Goal: Task Accomplishment & Management: Manage account settings

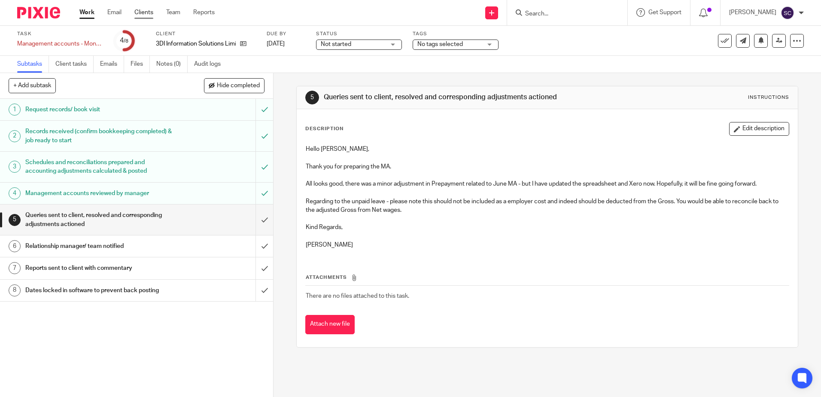
click at [144, 16] on link "Clients" at bounding box center [143, 12] width 19 height 9
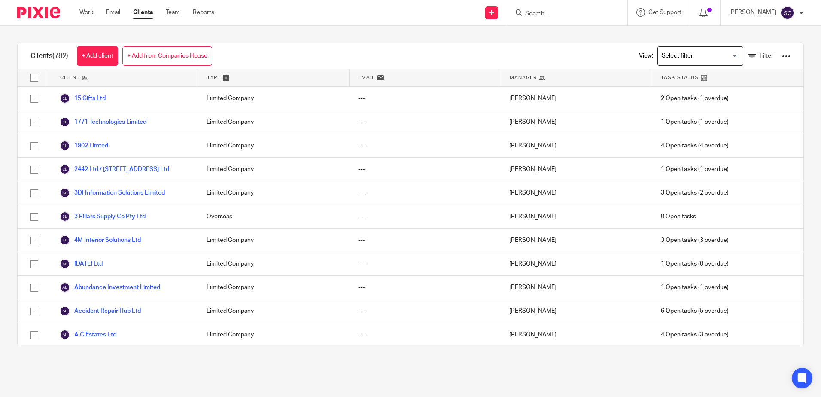
click at [555, 18] on input "Search" at bounding box center [562, 14] width 77 height 8
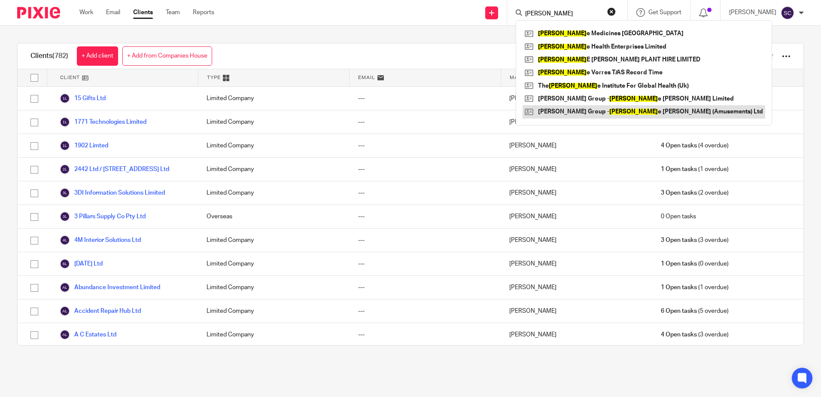
type input "georg"
click at [586, 111] on link at bounding box center [643, 111] width 243 height 13
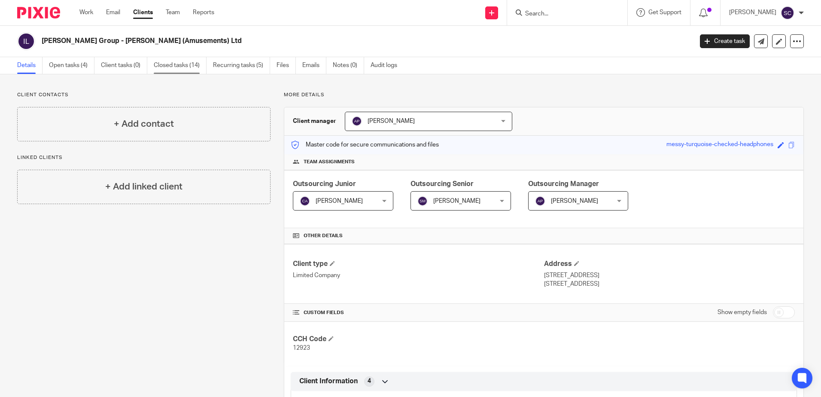
click at [187, 67] on link "Closed tasks (14)" at bounding box center [180, 65] width 53 height 17
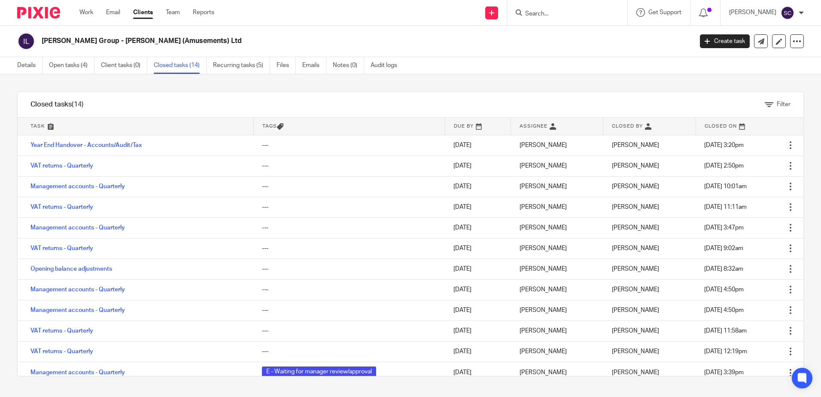
click at [187, 67] on link "Closed tasks (14)" at bounding box center [180, 65] width 53 height 17
click at [74, 164] on link "VAT returns - Quarterly" at bounding box center [61, 166] width 63 height 6
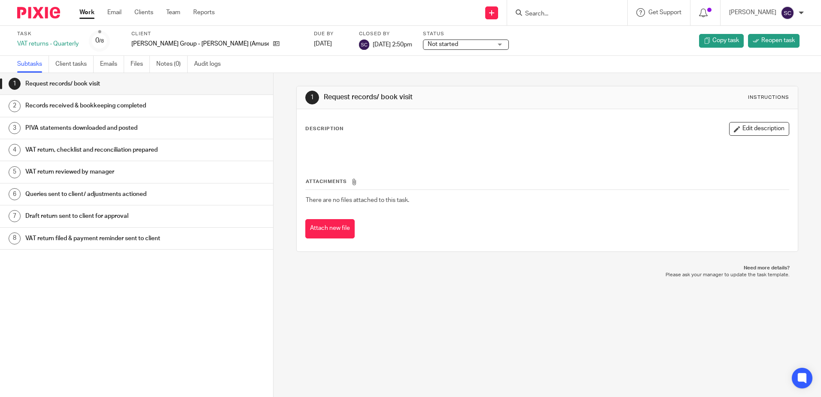
click at [140, 191] on h1 "Queries sent to client/ adjustments actioned" at bounding box center [105, 194] width 160 height 13
click at [142, 176] on h1 "VAT return reviewed by manager" at bounding box center [105, 171] width 160 height 13
click at [146, 147] on h1 "VAT return, checklist and reconciliation prepared" at bounding box center [105, 149] width 160 height 13
click at [152, 194] on h1 "Queries sent to client/ adjustments actioned" at bounding box center [105, 194] width 160 height 13
click at [85, 15] on link "Work" at bounding box center [86, 12] width 15 height 9
